Goal: Unclear

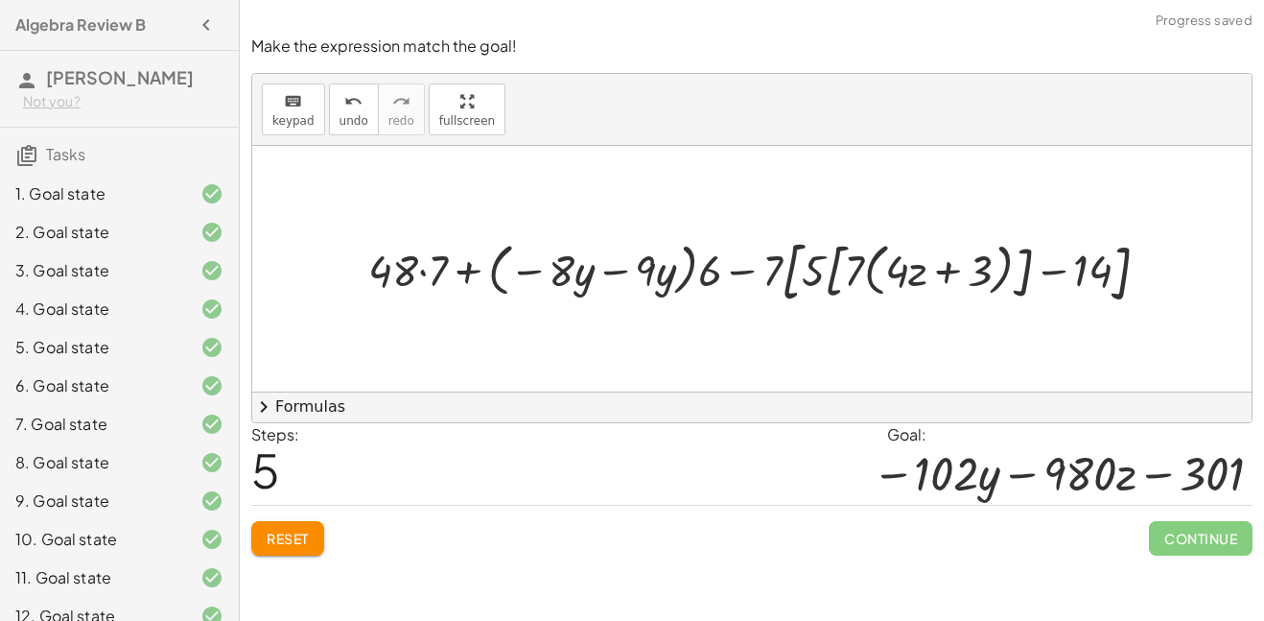
click at [493, 266] on div at bounding box center [766, 268] width 815 height 79
click at [634, 269] on div at bounding box center [766, 268] width 815 height 79
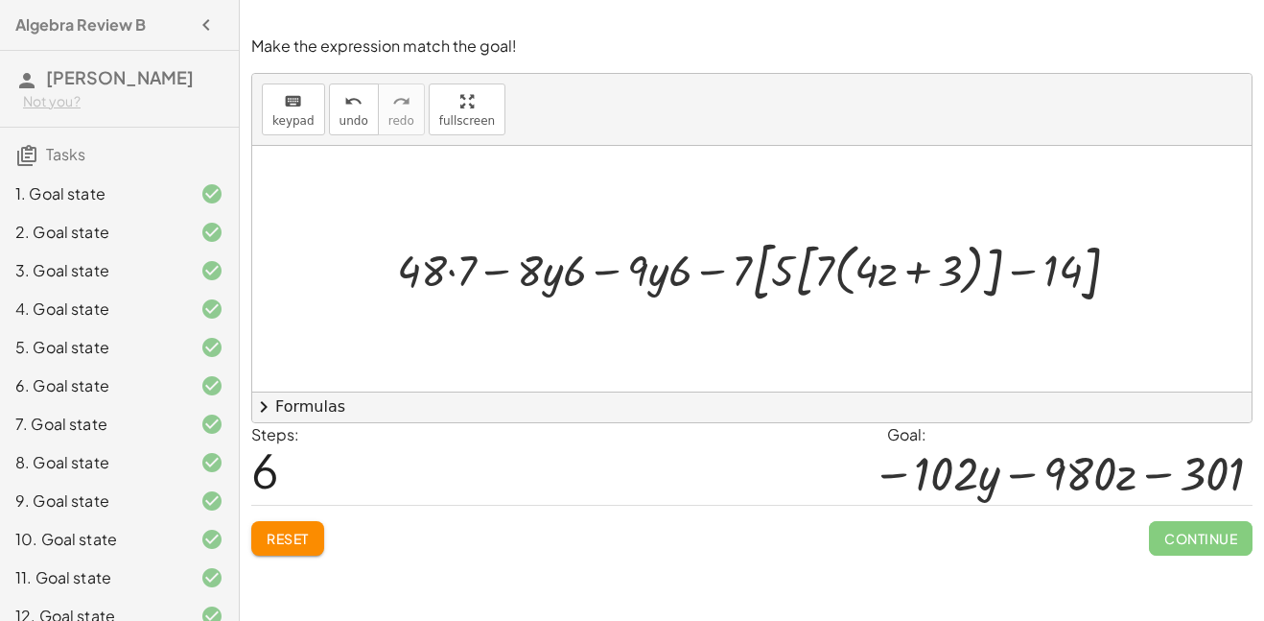
click at [602, 272] on div at bounding box center [765, 268] width 757 height 79
drag, startPoint x: 740, startPoint y: 268, endPoint x: 596, endPoint y: 312, distance: 151.4
click at [785, 272] on div at bounding box center [765, 268] width 757 height 79
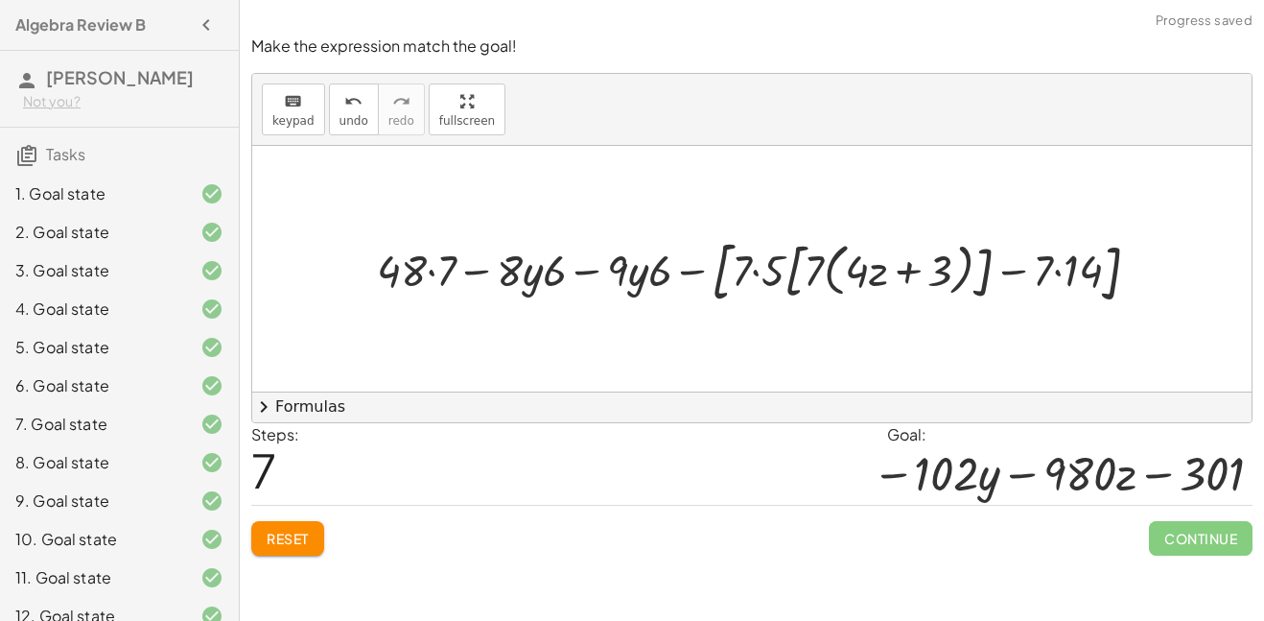
click at [758, 270] on div at bounding box center [765, 268] width 797 height 79
drag, startPoint x: 762, startPoint y: 271, endPoint x: 814, endPoint y: 271, distance: 51.8
click at [814, 271] on div at bounding box center [765, 268] width 791 height 79
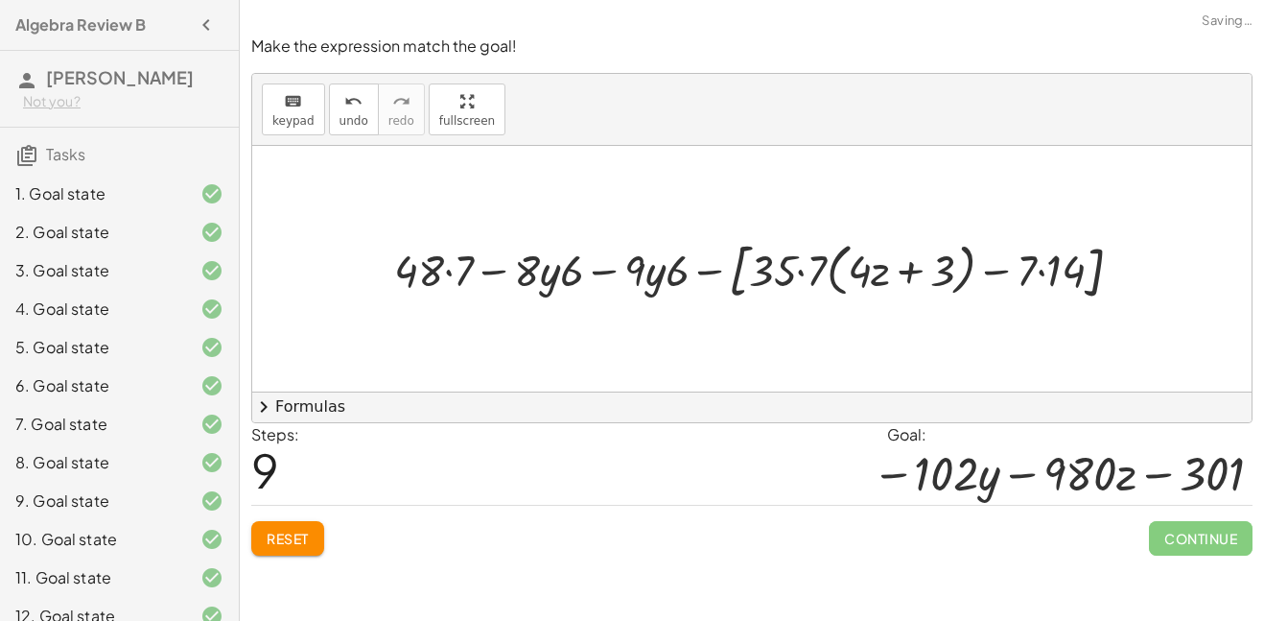
click at [798, 272] on div at bounding box center [766, 268] width 763 height 72
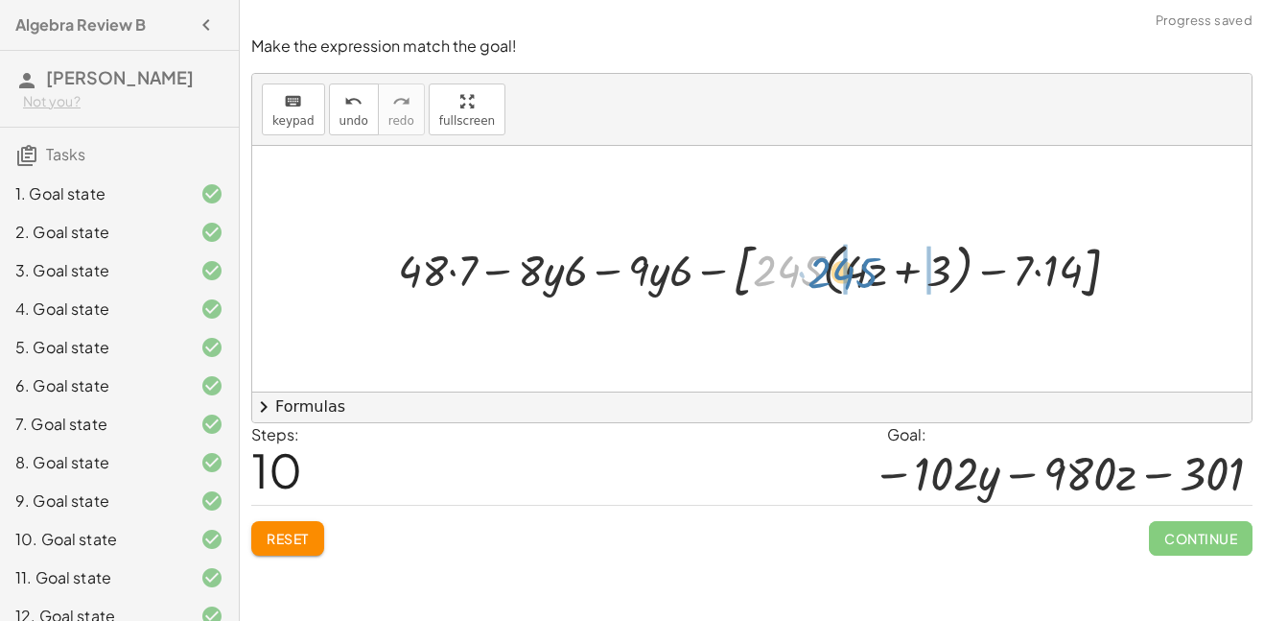
drag, startPoint x: 800, startPoint y: 272, endPoint x: 856, endPoint y: 276, distance: 56.7
click at [856, 276] on div at bounding box center [766, 268] width 756 height 72
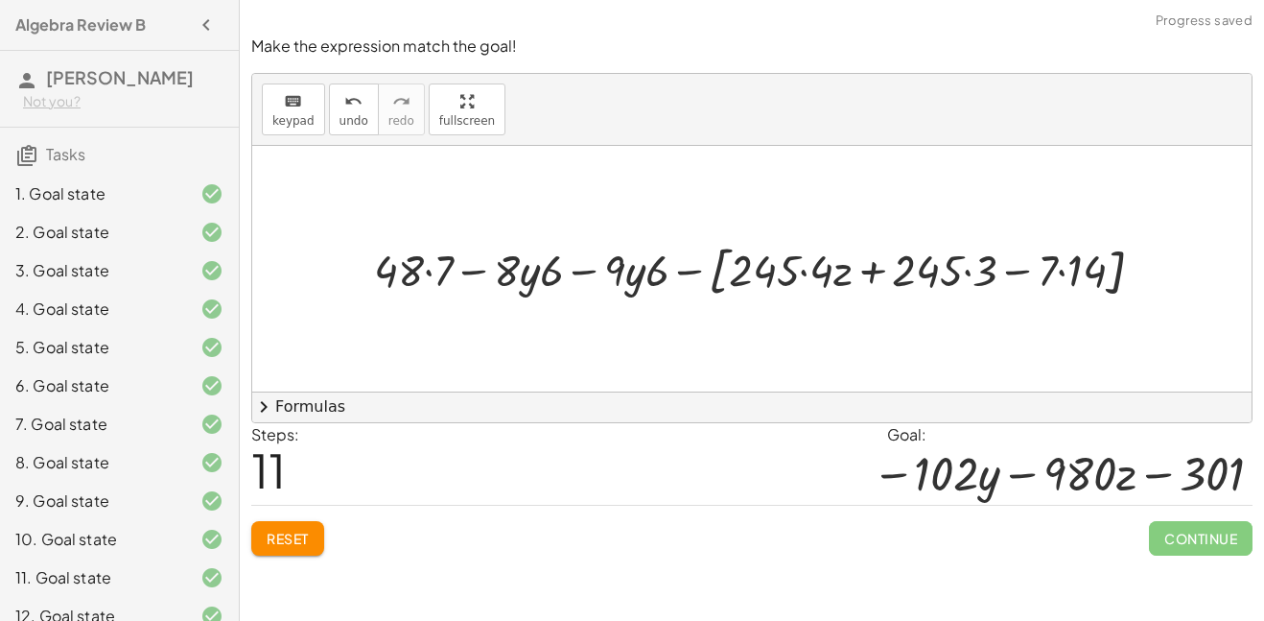
click at [805, 275] on div at bounding box center [766, 269] width 804 height 66
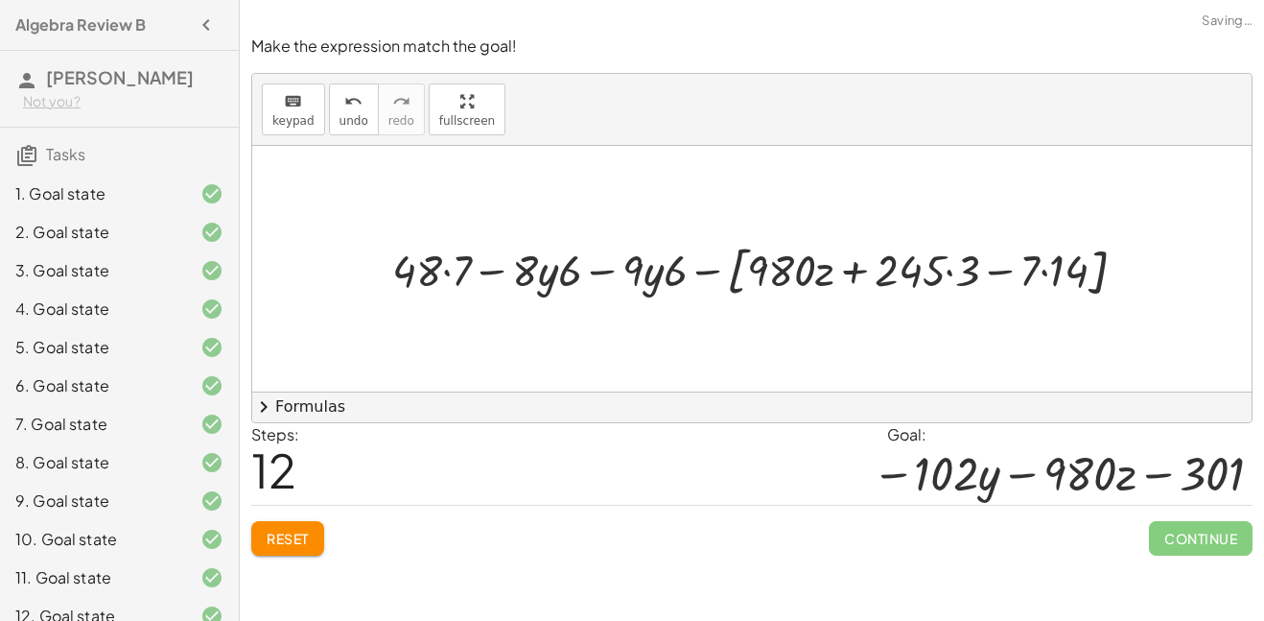
click at [951, 273] on div at bounding box center [767, 269] width 768 height 66
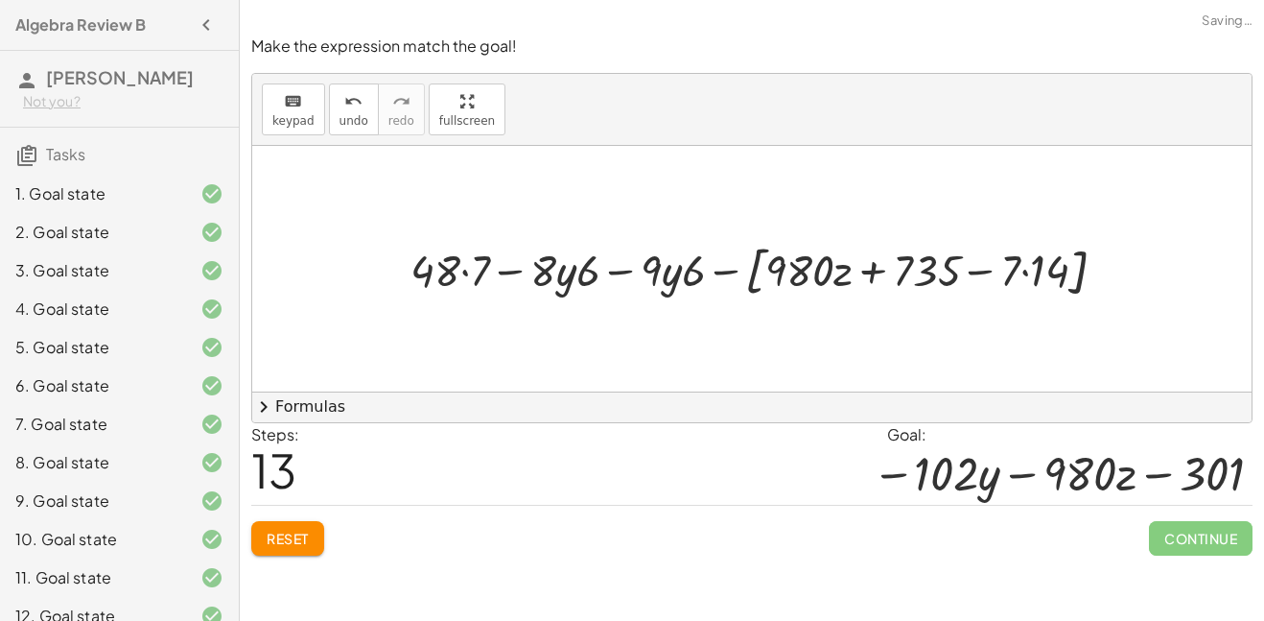
click at [979, 269] on div at bounding box center [766, 269] width 731 height 66
click at [873, 269] on div at bounding box center [766, 269] width 731 height 66
click at [1046, 271] on div at bounding box center [766, 269] width 731 height 66
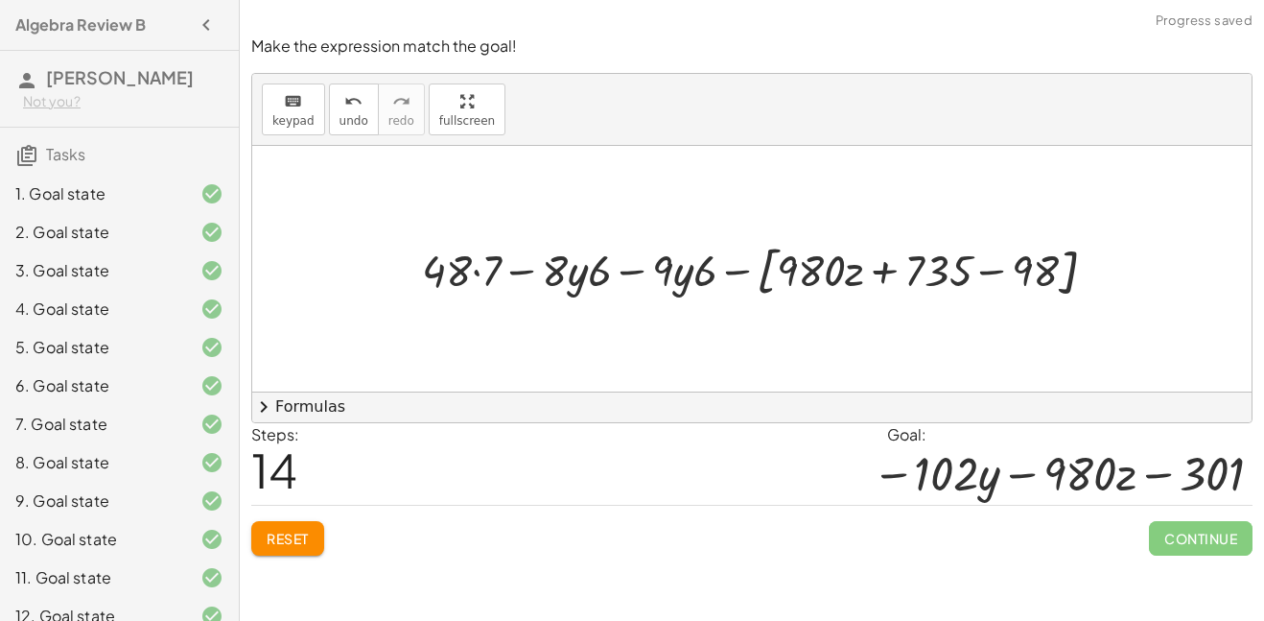
click at [831, 261] on div at bounding box center [766, 269] width 709 height 66
click at [736, 269] on div at bounding box center [766, 269] width 709 height 66
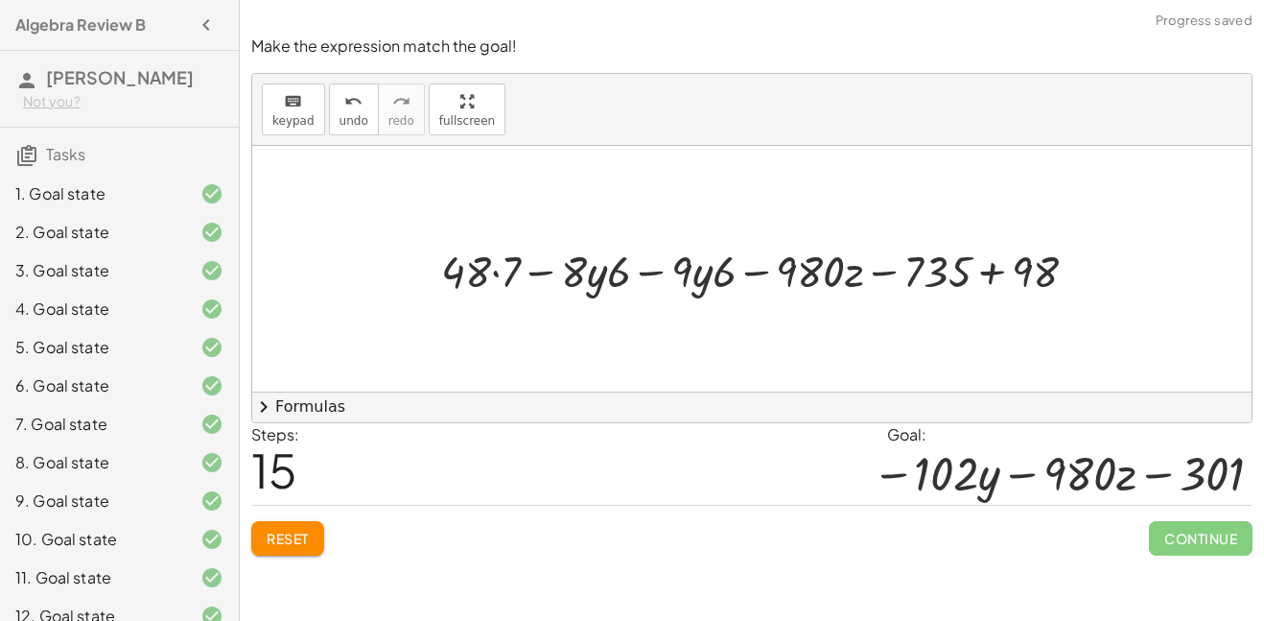
click at [876, 271] on div at bounding box center [766, 268] width 669 height 59
click at [994, 271] on div at bounding box center [766, 268] width 669 height 59
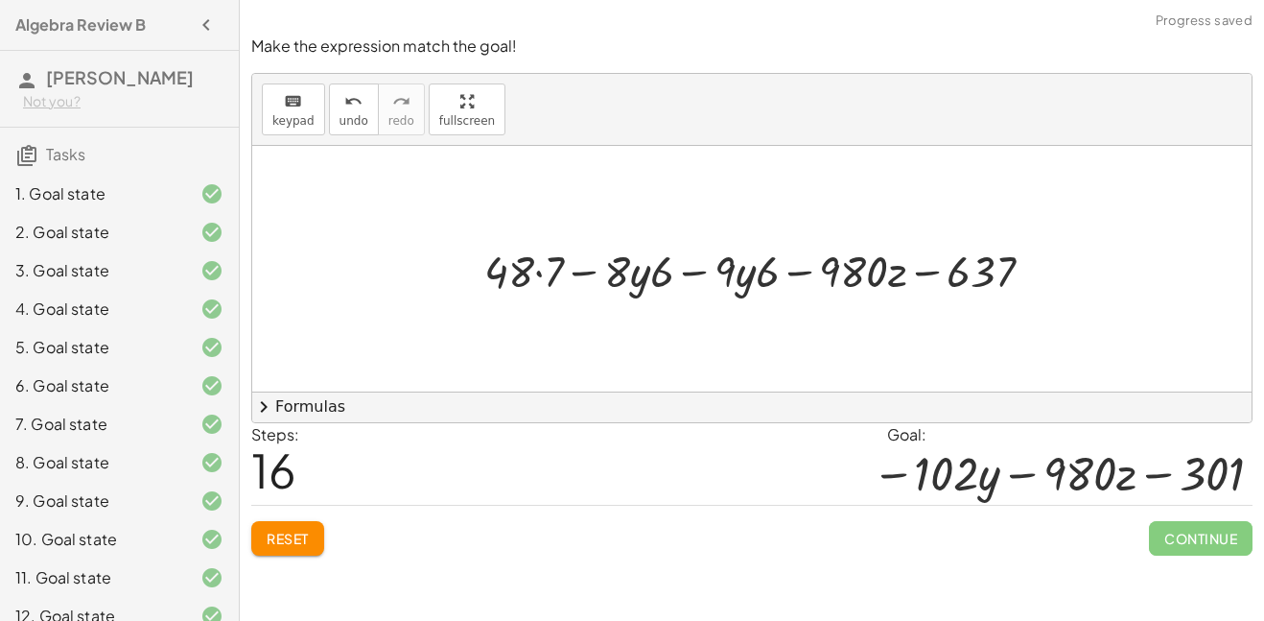
click at [705, 269] on div at bounding box center [767, 268] width 584 height 59
click at [536, 270] on div at bounding box center [767, 268] width 584 height 59
click at [692, 272] on div at bounding box center [766, 268] width 577 height 59
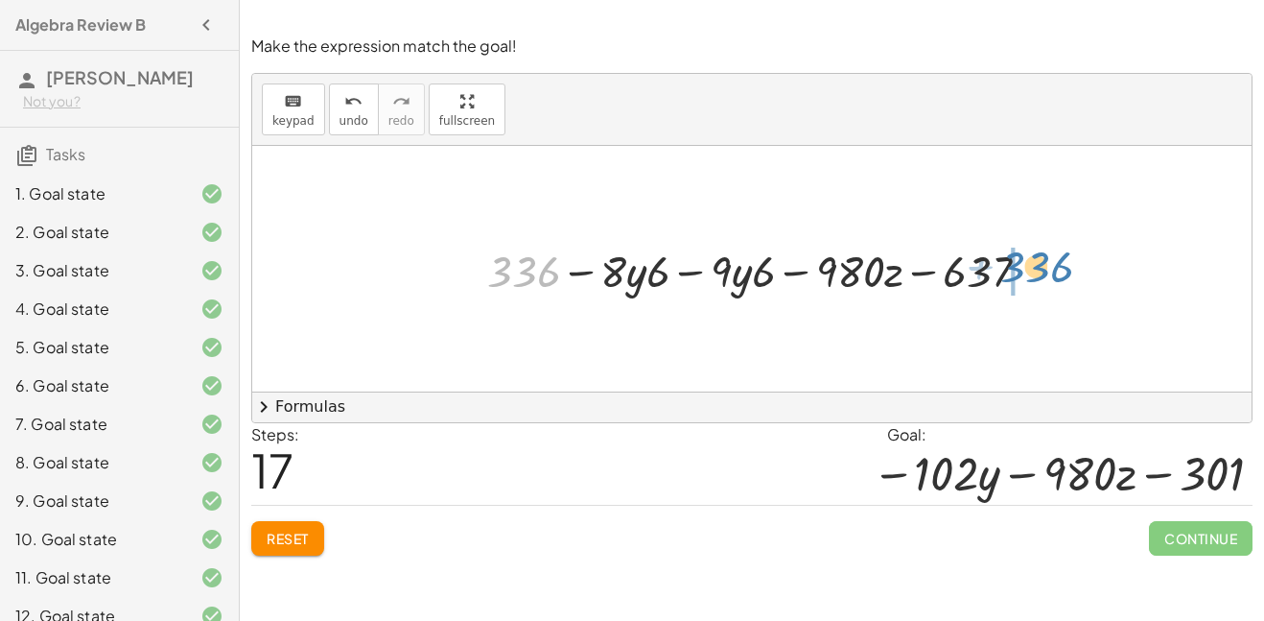
drag, startPoint x: 509, startPoint y: 270, endPoint x: 1021, endPoint y: 266, distance: 512.2
click at [1021, 266] on div at bounding box center [766, 268] width 577 height 59
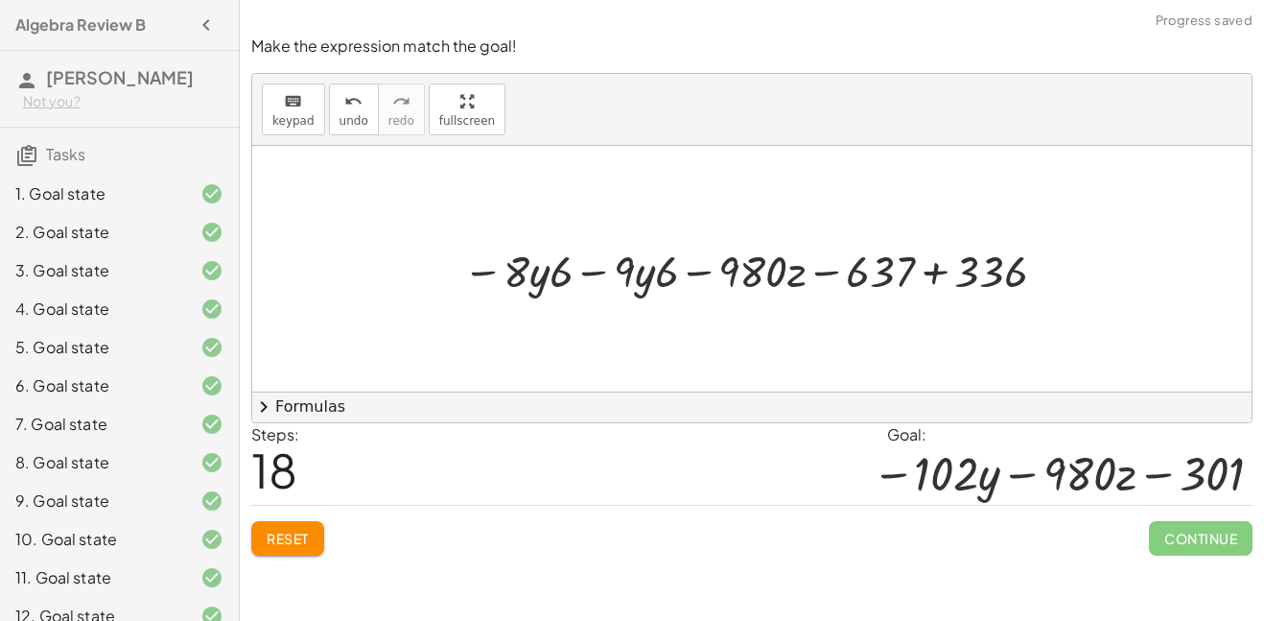
click at [933, 270] on div at bounding box center [759, 268] width 610 height 59
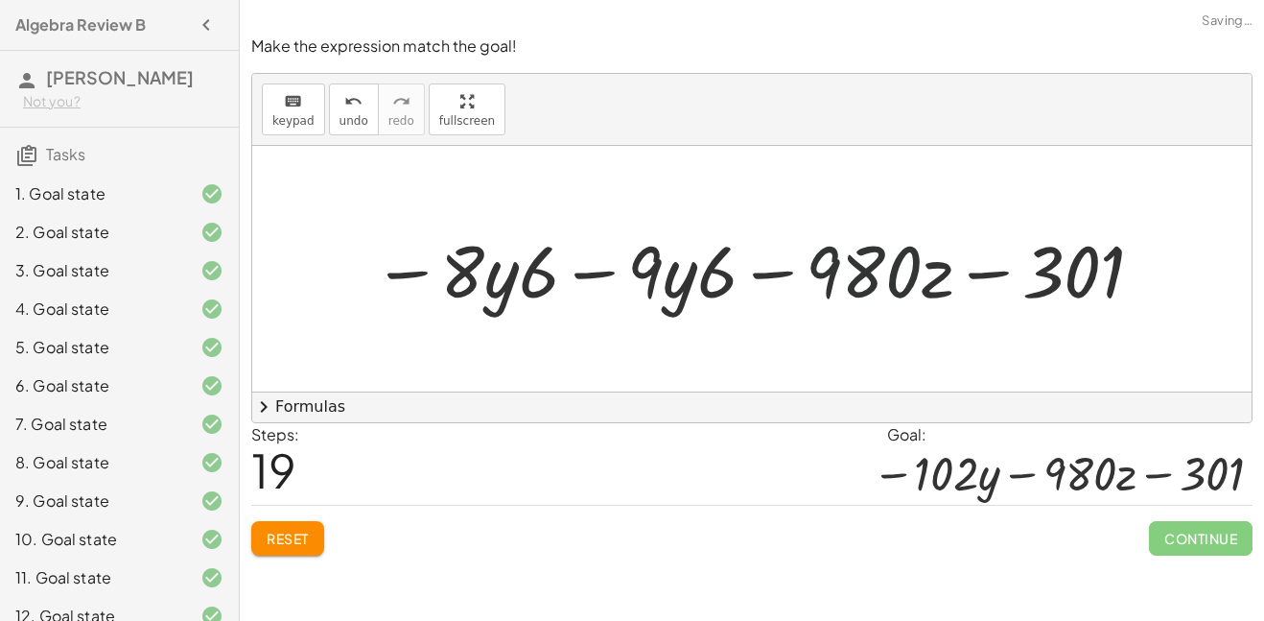
click at [813, 278] on div at bounding box center [760, 269] width 794 height 94
click at [518, 274] on div at bounding box center [760, 269] width 794 height 94
click at [419, 280] on div at bounding box center [760, 269] width 794 height 94
click at [412, 272] on div at bounding box center [760, 269] width 794 height 94
click at [522, 275] on div at bounding box center [760, 269] width 794 height 94
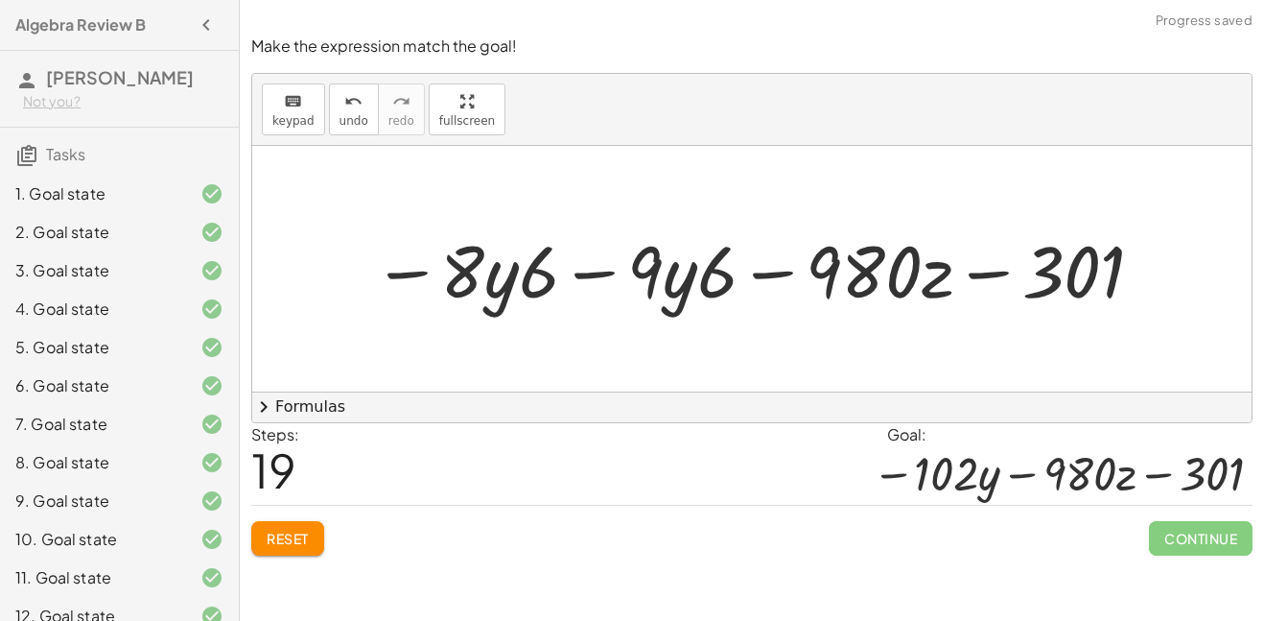
click at [712, 280] on div at bounding box center [760, 269] width 794 height 94
click at [424, 283] on div at bounding box center [760, 269] width 794 height 94
click at [503, 296] on div at bounding box center [760, 269] width 794 height 94
click at [678, 284] on div at bounding box center [760, 269] width 794 height 94
click at [691, 280] on div at bounding box center [760, 269] width 794 height 94
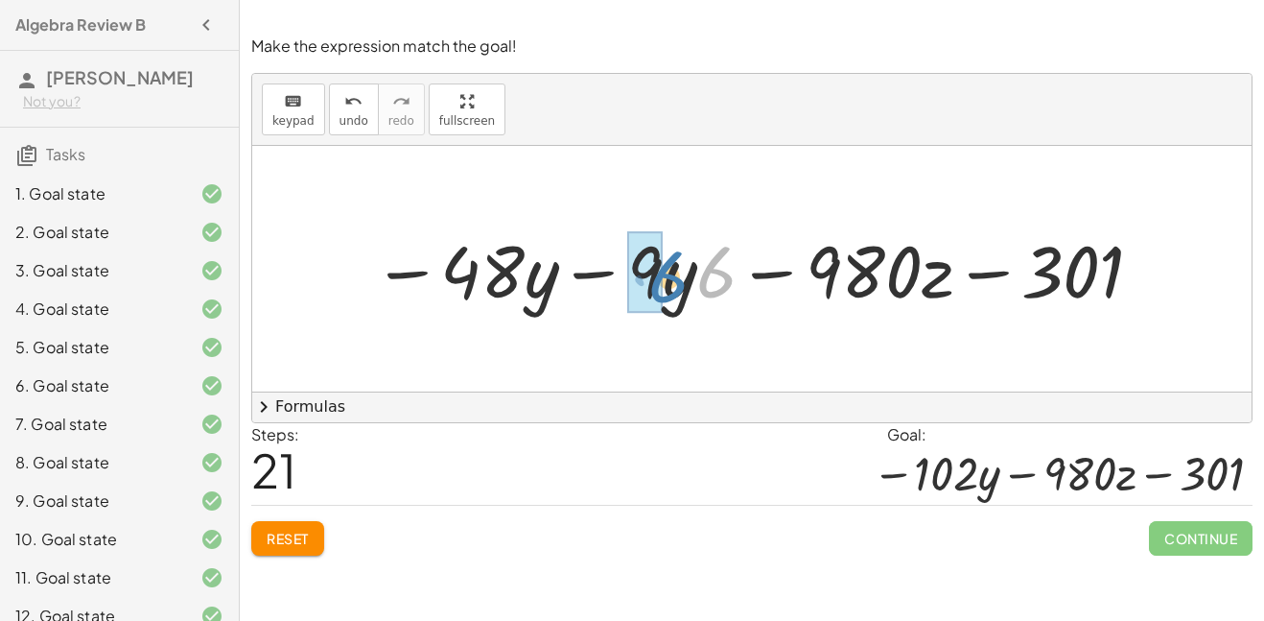
drag, startPoint x: 709, startPoint y: 283, endPoint x: 657, endPoint y: 288, distance: 52.0
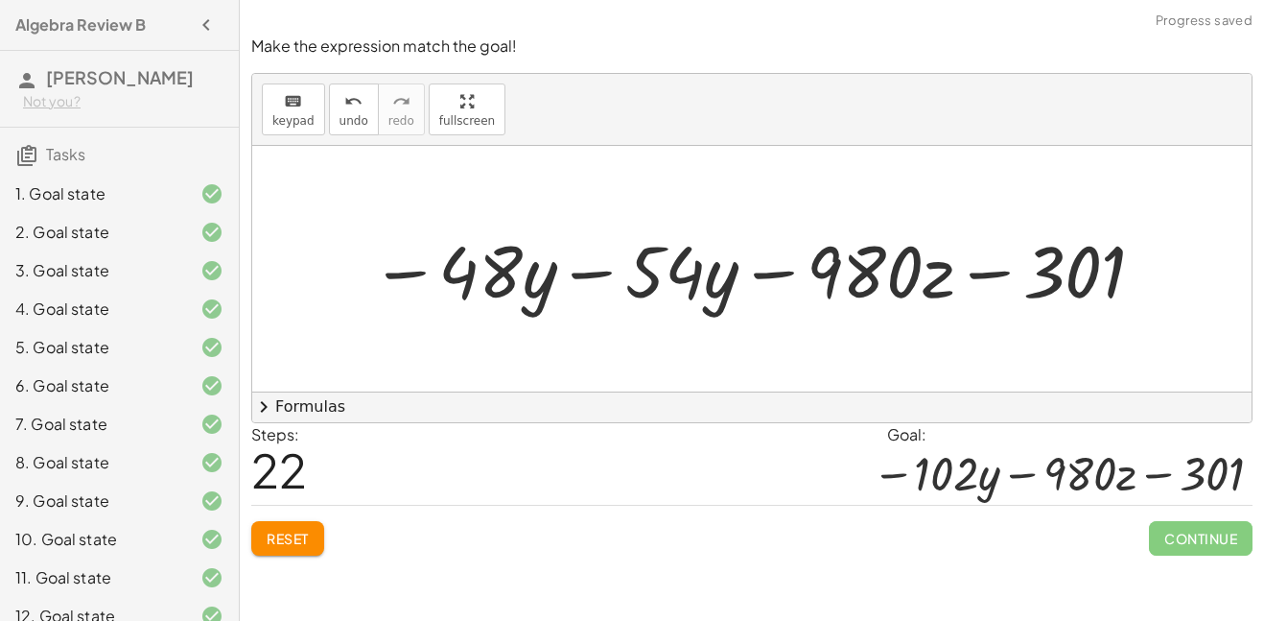
click at [568, 280] on div at bounding box center [759, 269] width 797 height 94
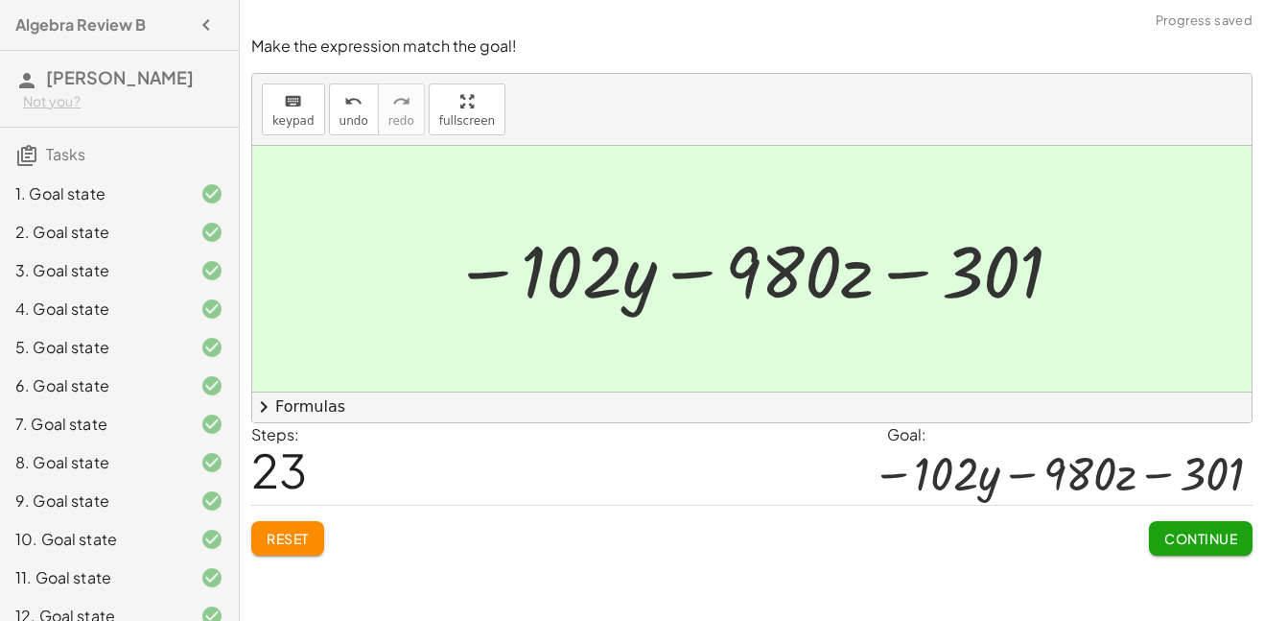
click at [1207, 546] on span "Continue" at bounding box center [1200, 537] width 73 height 17
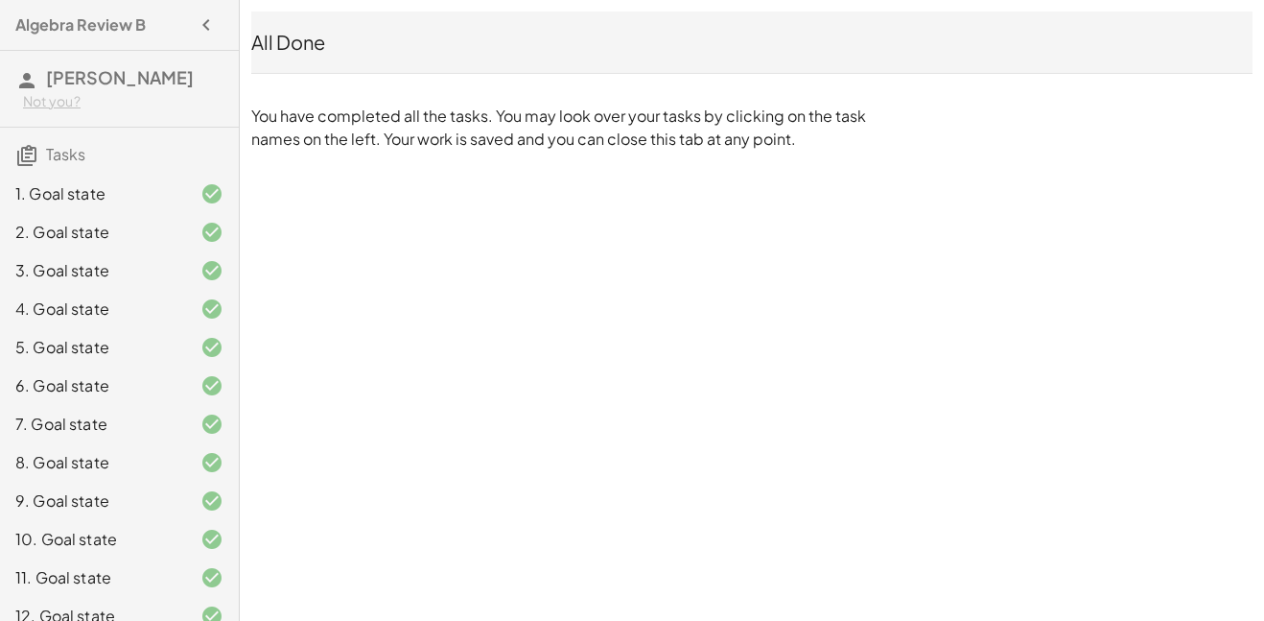
click at [98, 81] on span "[PERSON_NAME]" at bounding box center [120, 77] width 148 height 22
click at [210, 25] on icon "button" at bounding box center [206, 24] width 23 height 23
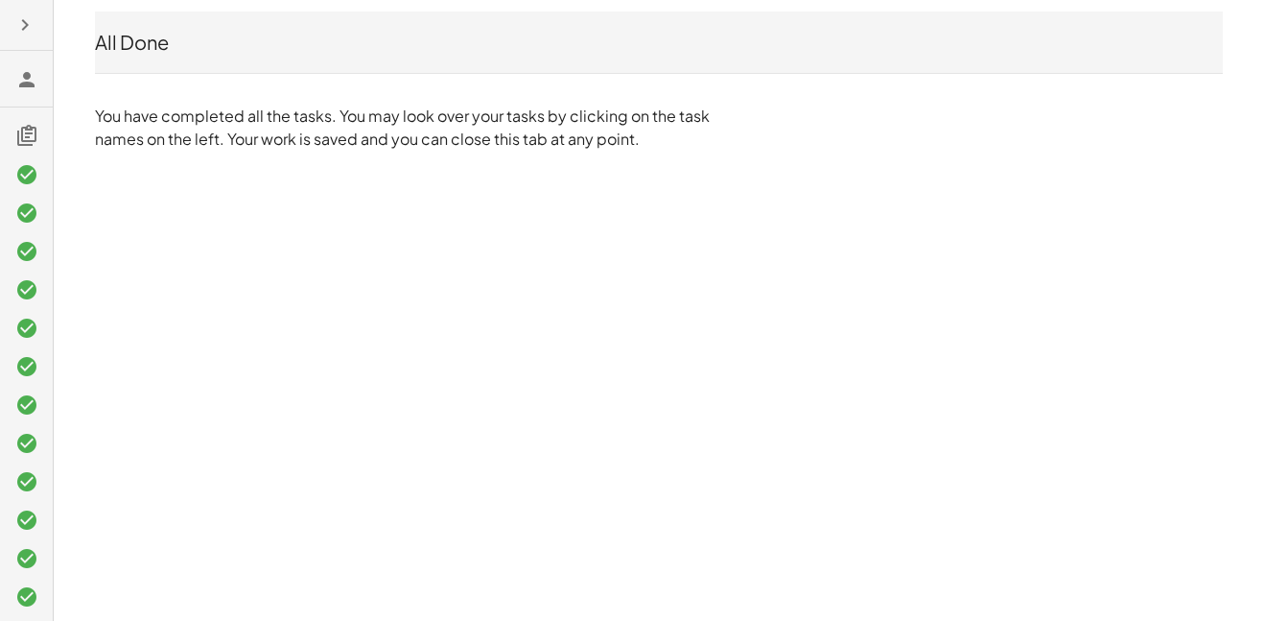
click at [30, 37] on button "button" at bounding box center [25, 25] width 35 height 35
